Goal: Task Accomplishment & Management: Use online tool/utility

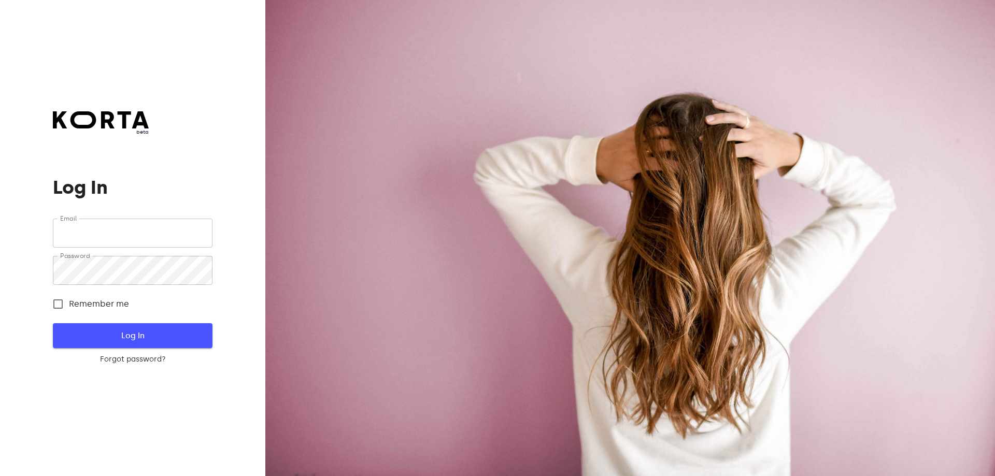
type input "[EMAIL_ADDRESS][DOMAIN_NAME]"
click at [172, 342] on span "Log In" at bounding box center [132, 335] width 126 height 13
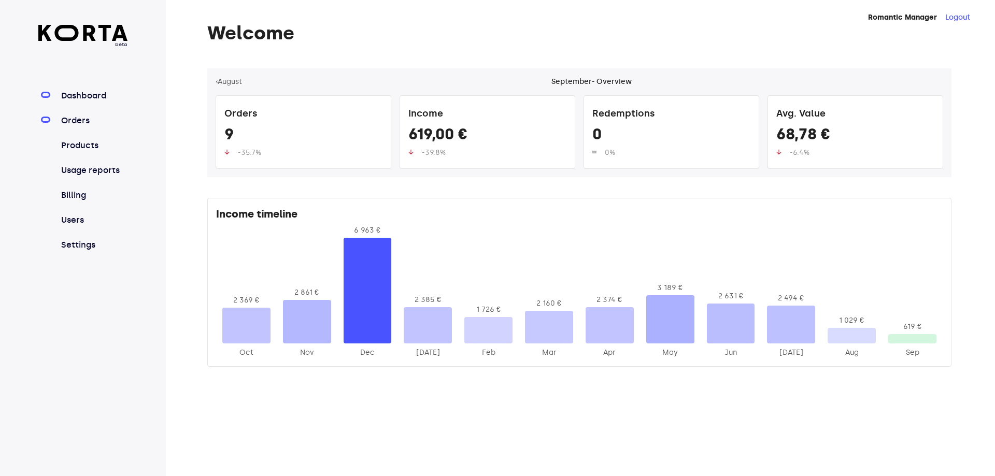
click at [80, 119] on link "Orders" at bounding box center [93, 121] width 69 height 12
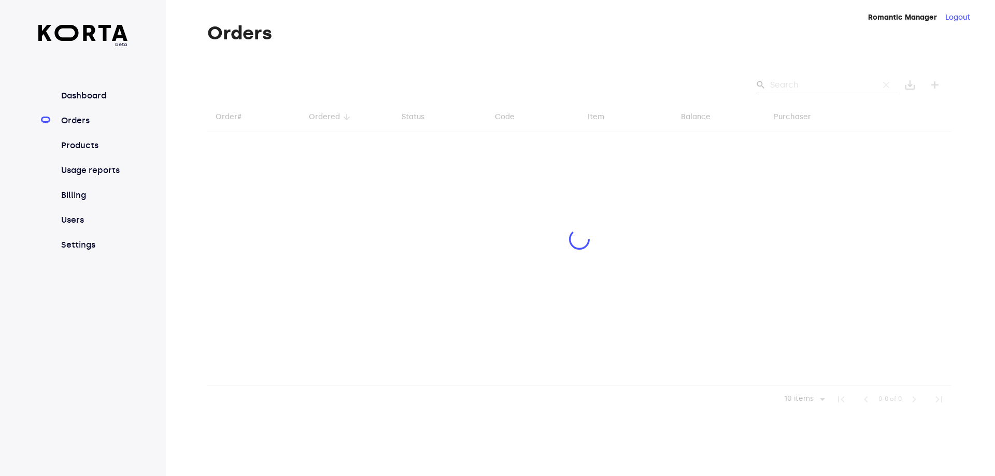
click at [821, 85] on div at bounding box center [579, 240] width 744 height 345
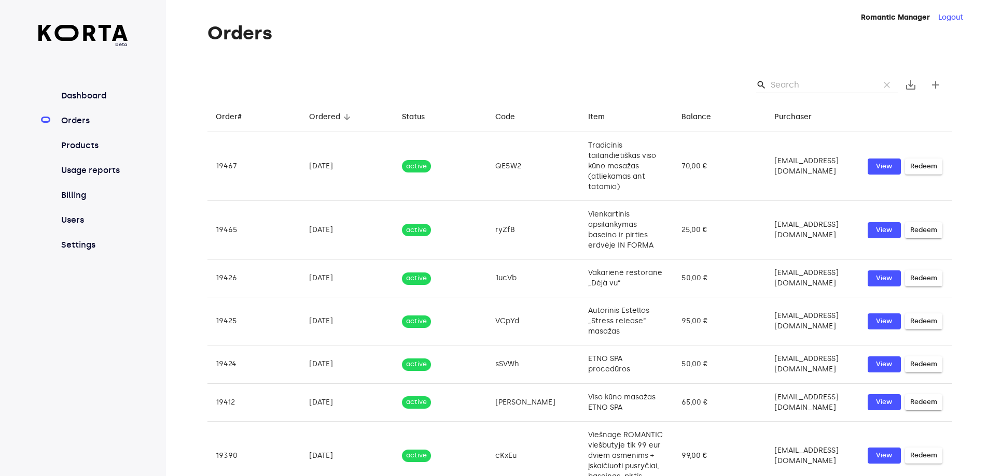
click at [821, 85] on input "Search" at bounding box center [820, 85] width 101 height 17
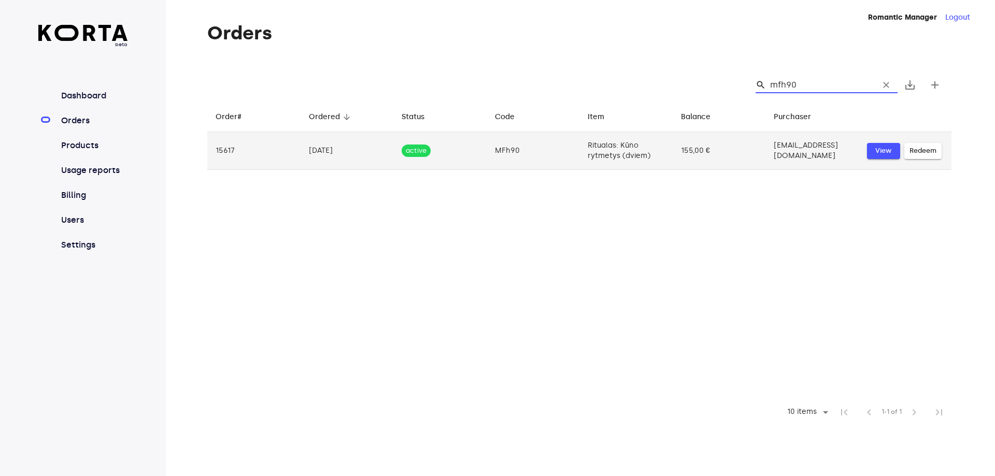
type input "mfh90"
click at [887, 154] on span "View" at bounding box center [884, 151] width 23 height 12
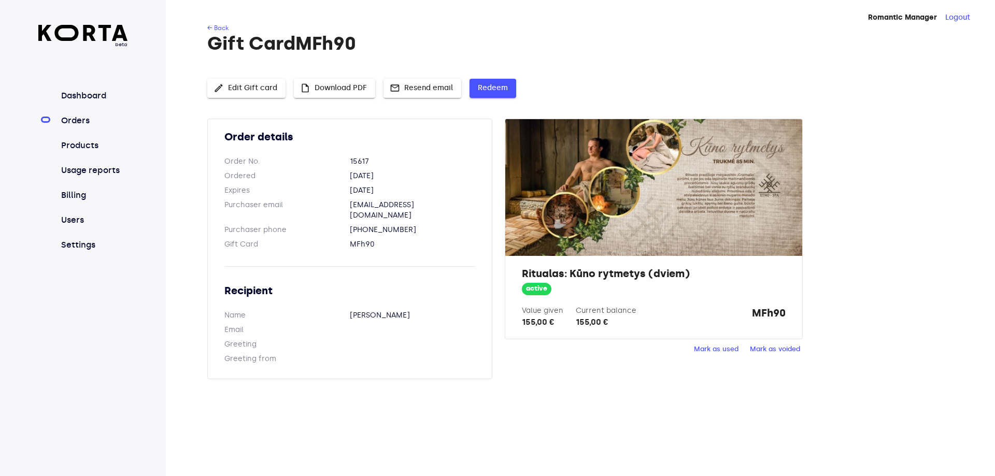
click at [494, 94] on span "Redeem" at bounding box center [493, 88] width 30 height 13
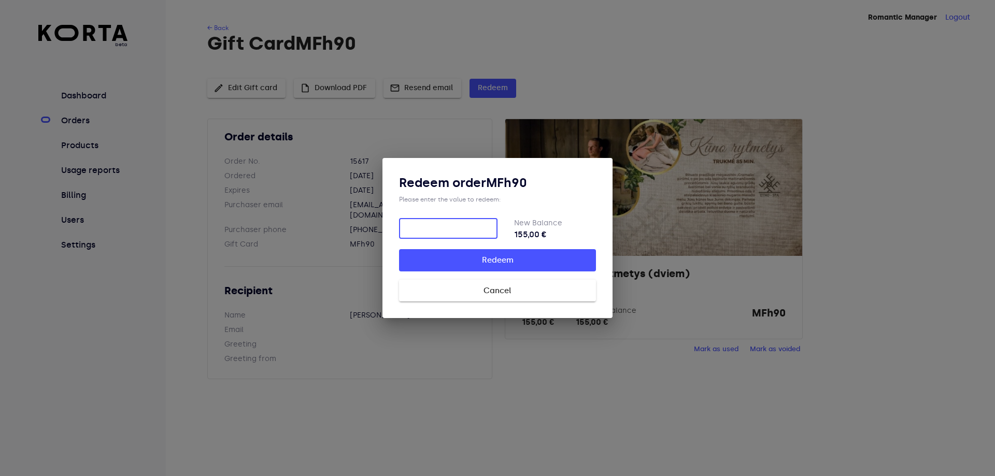
click at [469, 224] on input "number" at bounding box center [448, 228] width 99 height 21
type input "155"
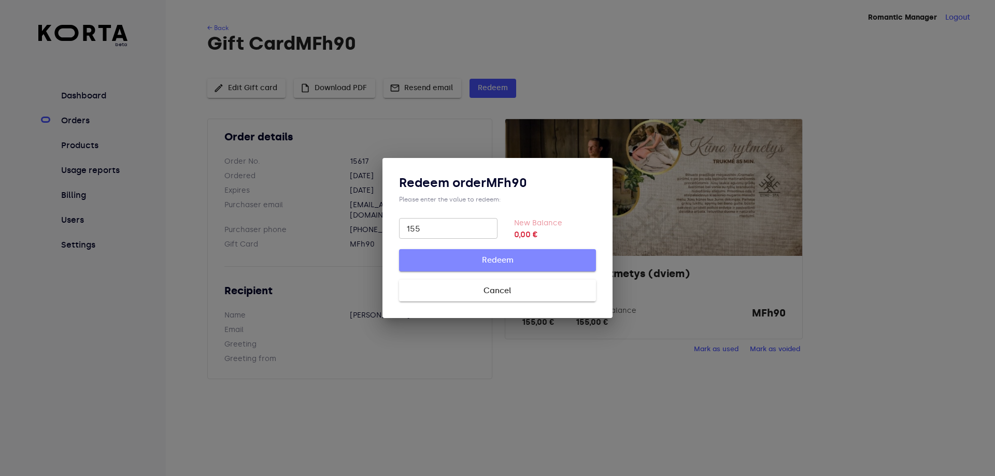
click at [490, 268] on button "Redeem" at bounding box center [497, 260] width 197 height 22
